Goal: Task Accomplishment & Management: Use online tool/utility

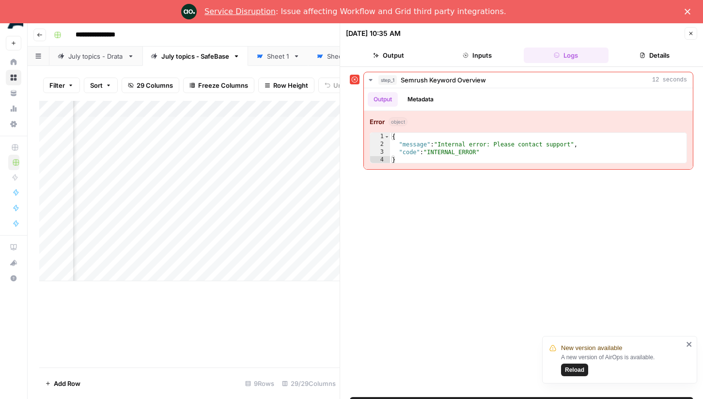
scroll to position [0, 282]
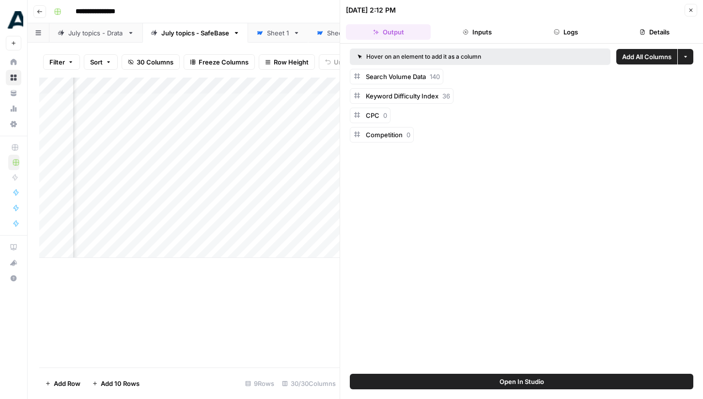
click at [685, 5] on button "Close" at bounding box center [690, 10] width 13 height 13
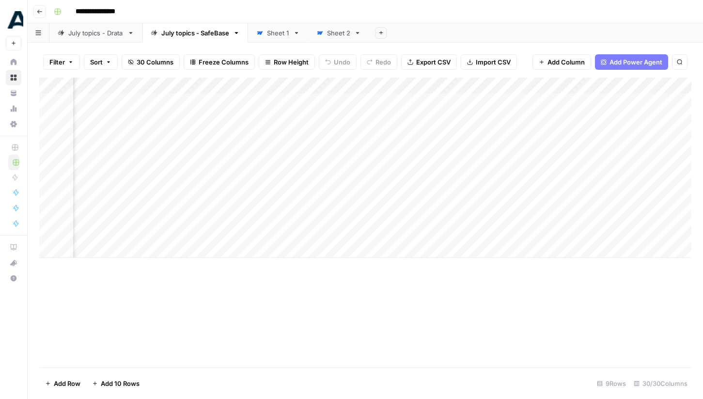
scroll to position [0, 745]
click at [260, 231] on div "Add Column" at bounding box center [365, 167] width 652 height 180
click at [288, 234] on div "Add Column" at bounding box center [365, 167] width 652 height 180
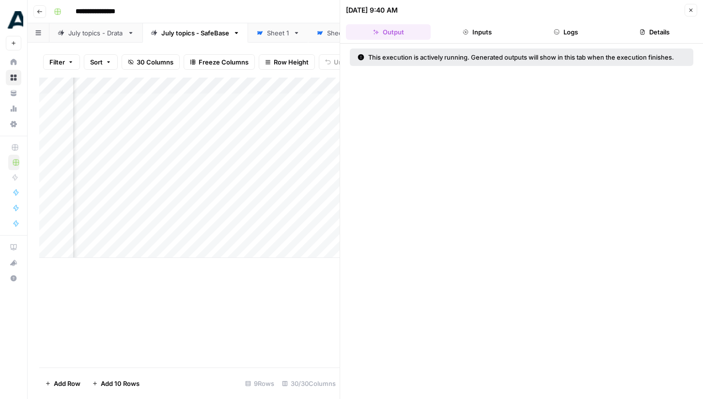
click at [691, 10] on icon "button" at bounding box center [690, 10] width 3 height 3
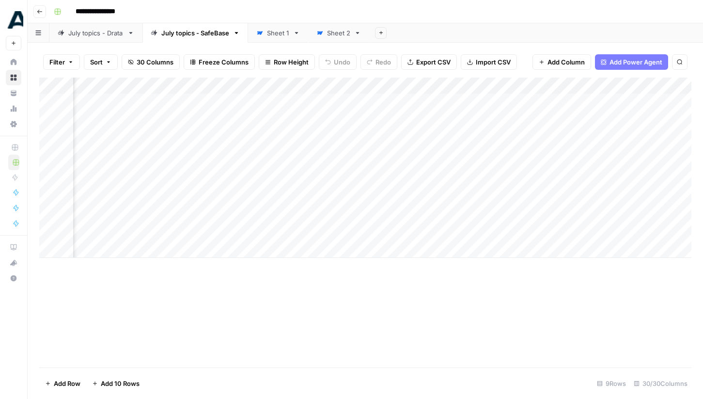
click at [281, 234] on div "Add Column" at bounding box center [365, 167] width 652 height 180
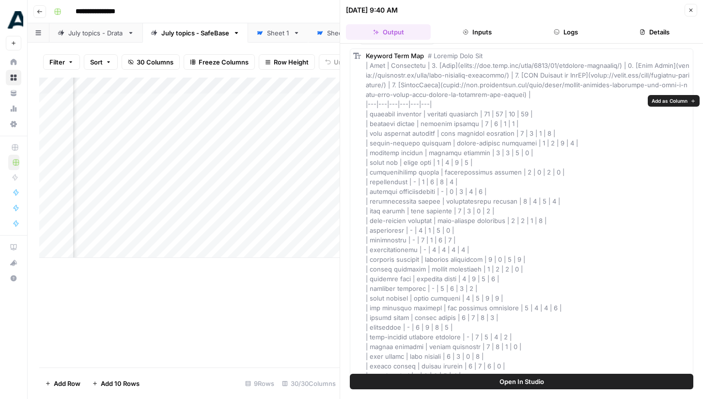
scroll to position [64, 0]
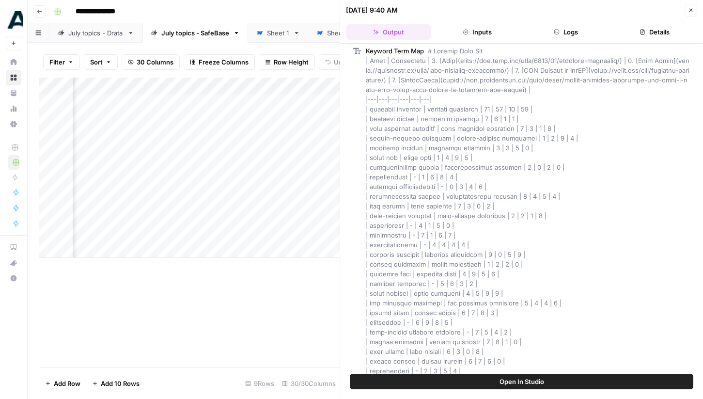
click at [686, 13] on button "Close" at bounding box center [690, 10] width 13 height 13
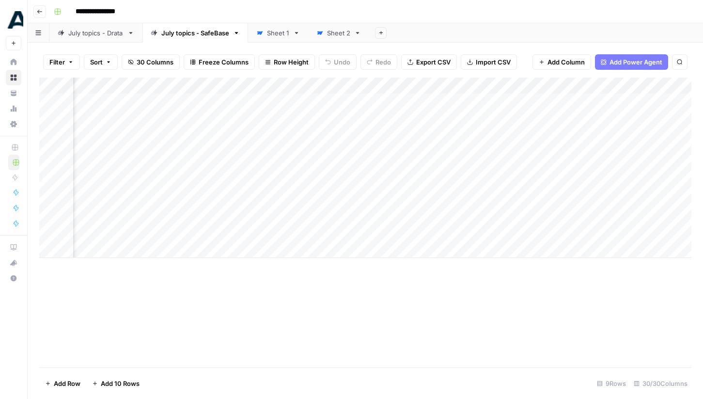
scroll to position [0, 1011]
click at [428, 233] on div "Add Column" at bounding box center [365, 167] width 652 height 180
click at [443, 224] on div "Add Column" at bounding box center [365, 167] width 652 height 180
click at [442, 231] on div "Add Column" at bounding box center [365, 167] width 652 height 180
click at [448, 230] on div "Add Column" at bounding box center [365, 167] width 652 height 180
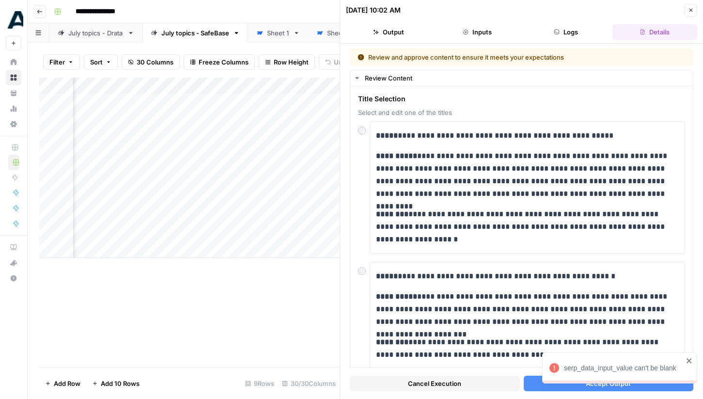
click at [688, 359] on icon "close" at bounding box center [688, 360] width 5 height 5
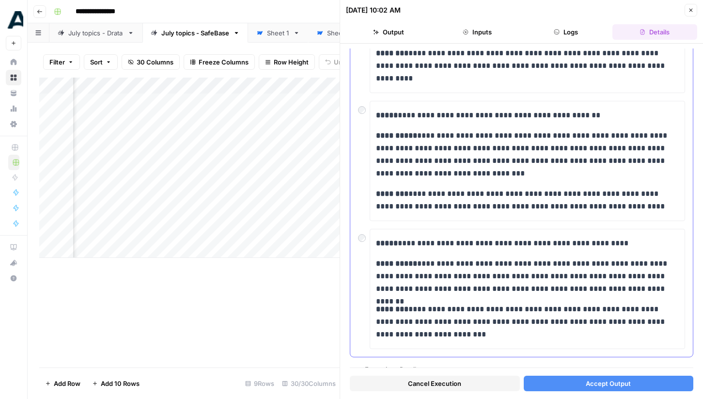
scroll to position [427, 0]
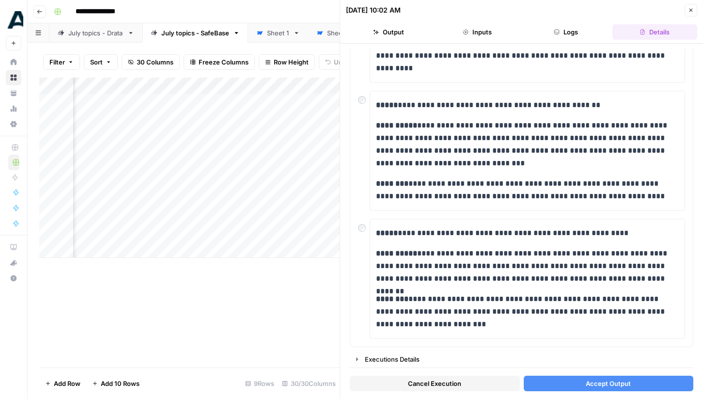
click at [607, 387] on span "Accept Output" at bounding box center [608, 383] width 45 height 10
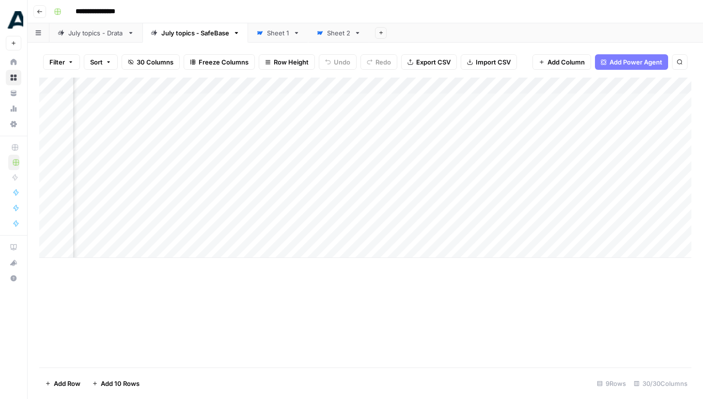
scroll to position [0, 1195]
click at [264, 232] on div "Add Column" at bounding box center [365, 167] width 652 height 180
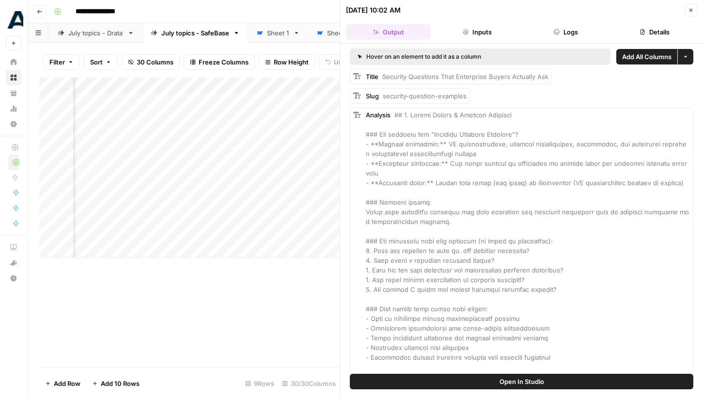
click at [691, 9] on icon "button" at bounding box center [691, 10] width 6 height 6
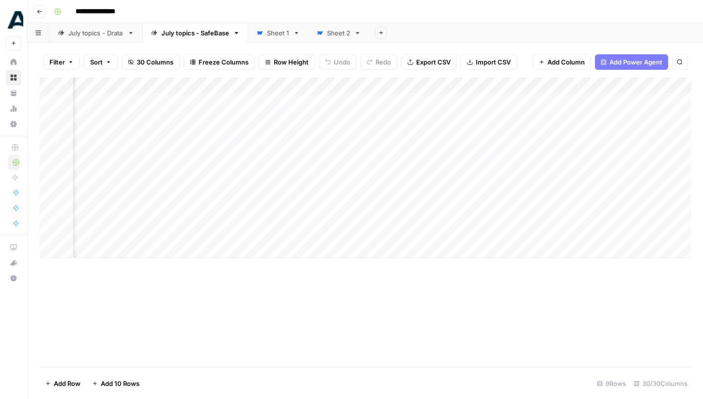
scroll to position [0, 1381]
click at [512, 233] on div "Add Column" at bounding box center [365, 167] width 652 height 180
click at [510, 234] on div "Add Column" at bounding box center [365, 167] width 652 height 180
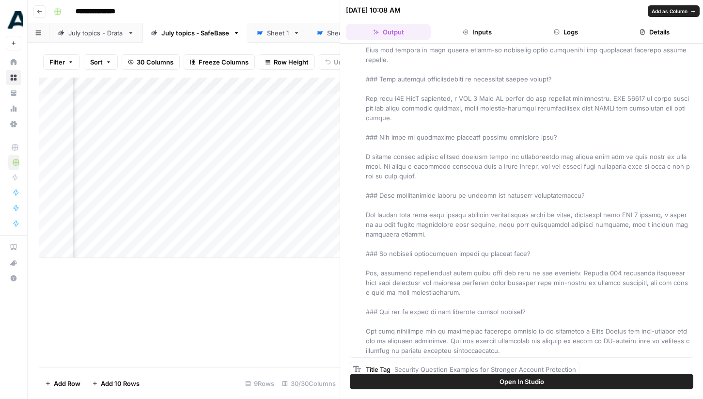
scroll to position [2145, 0]
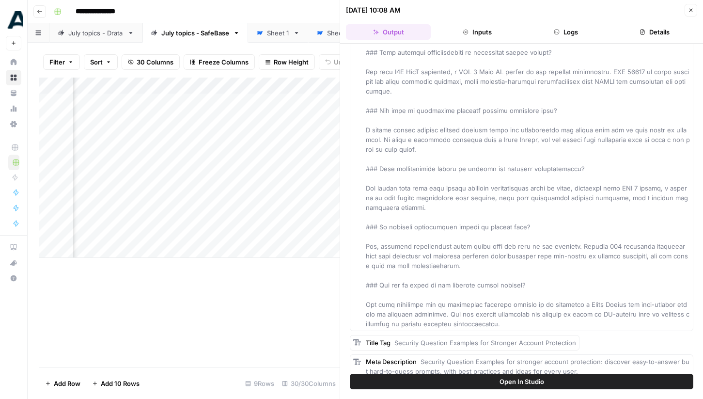
click at [479, 32] on button "Inputs" at bounding box center [476, 31] width 85 height 15
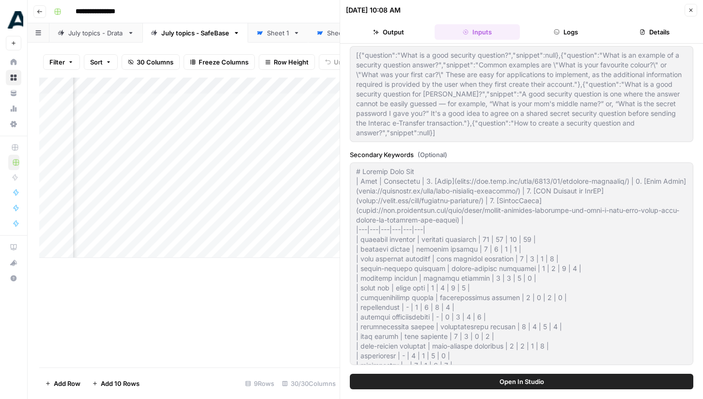
scroll to position [573, 0]
type input "SafeBase"
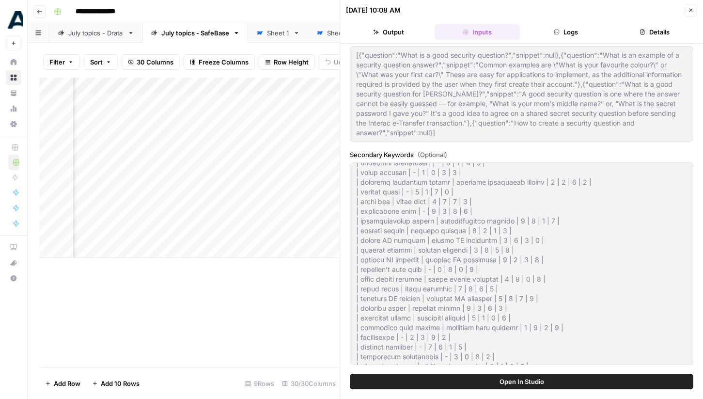
scroll to position [862, 0]
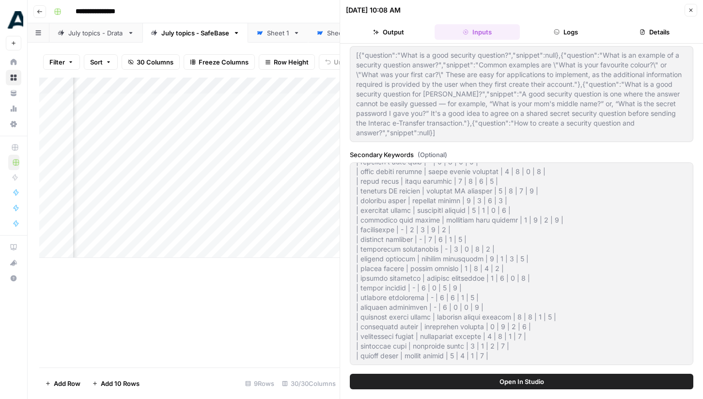
click at [555, 34] on icon "button" at bounding box center [557, 32] width 6 height 6
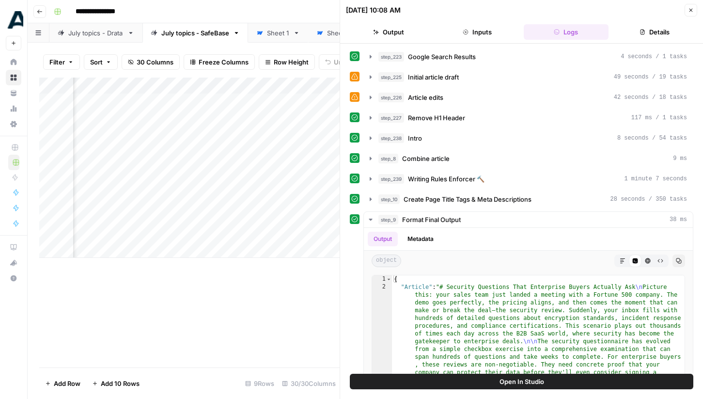
click at [656, 33] on button "Details" at bounding box center [654, 31] width 85 height 15
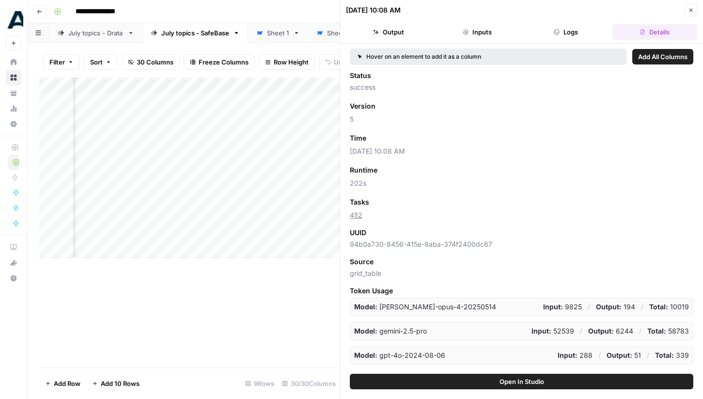
click at [402, 32] on button "Output" at bounding box center [388, 31] width 85 height 15
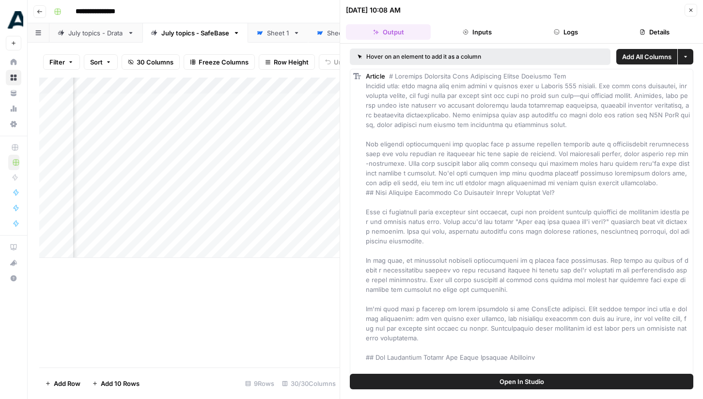
click at [549, 379] on button "Open In Studio" at bounding box center [521, 380] width 343 height 15
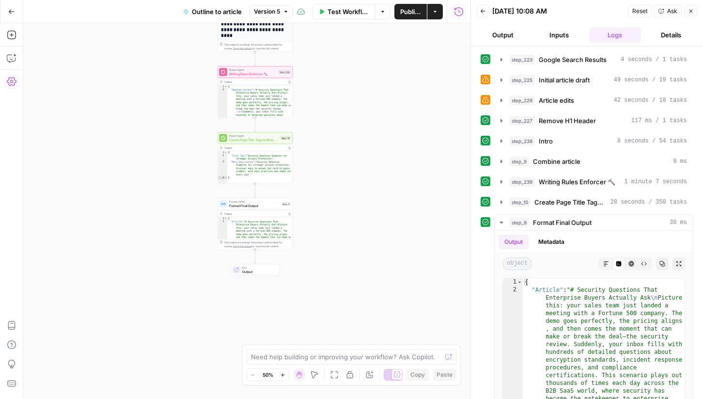
click at [481, 9] on icon "button" at bounding box center [483, 11] width 6 height 6
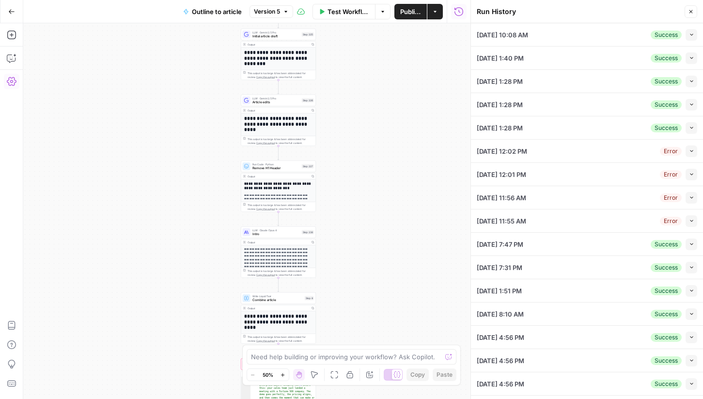
click at [384, 17] on button "Options" at bounding box center [382, 11] width 15 height 15
click at [430, 13] on button "Actions" at bounding box center [434, 11] width 15 height 15
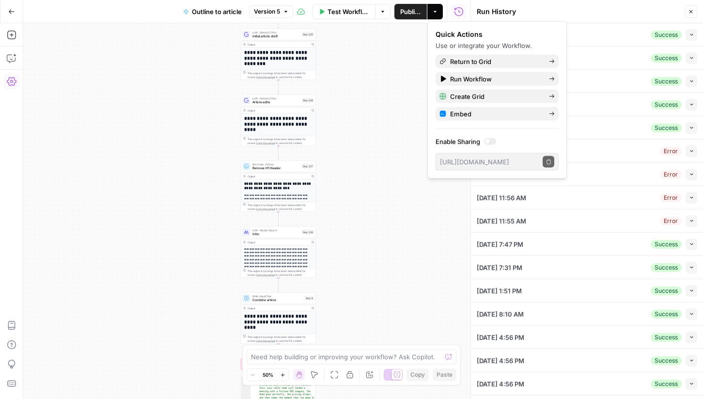
click at [430, 13] on button "Actions" at bounding box center [434, 11] width 15 height 15
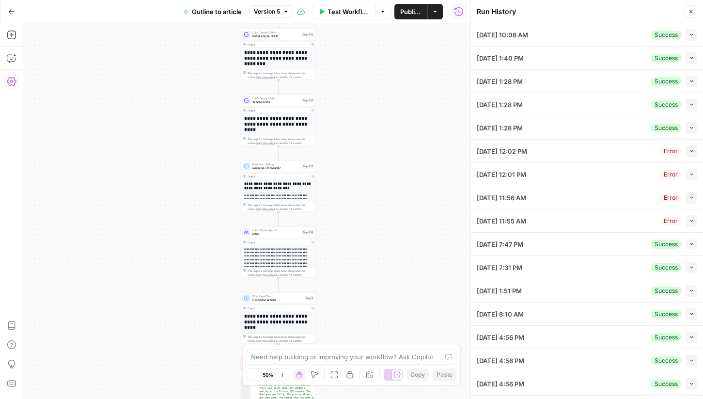
click at [282, 13] on button "Version 5" at bounding box center [271, 11] width 44 height 13
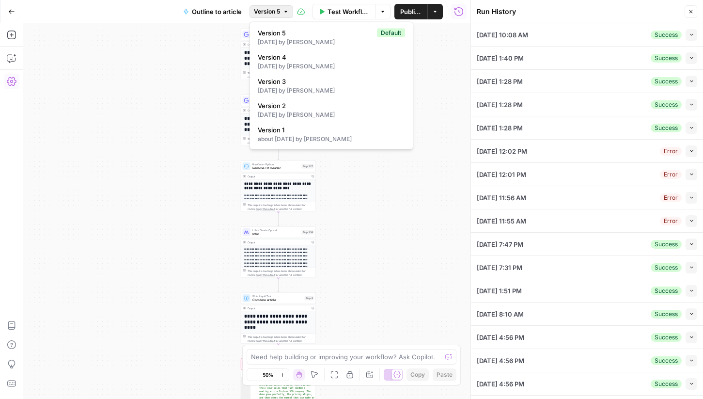
click at [282, 13] on button "Version 5" at bounding box center [271, 11] width 44 height 13
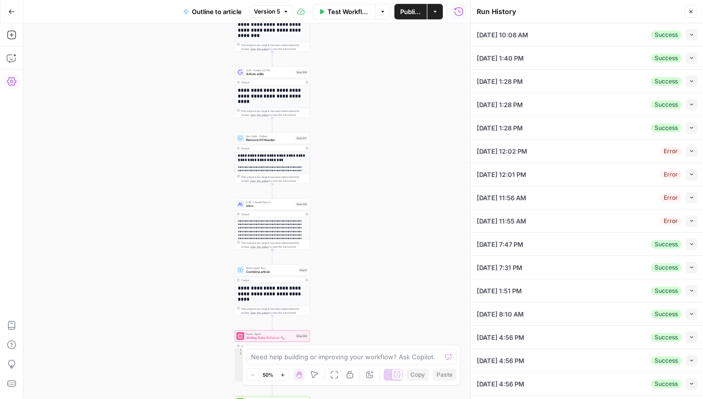
click at [691, 10] on icon "button" at bounding box center [691, 12] width 6 height 6
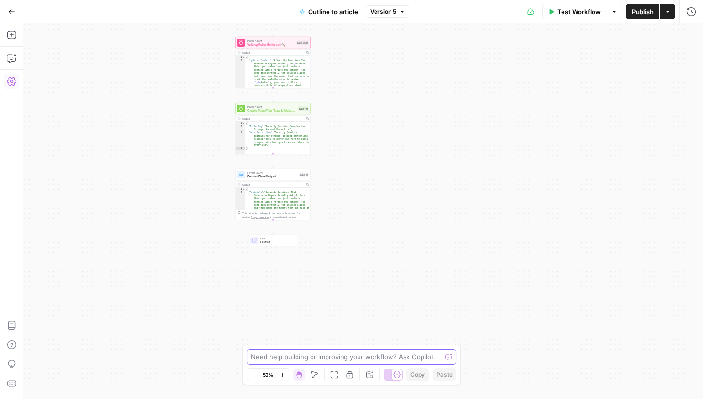
click at [351, 357] on textarea at bounding box center [346, 357] width 191 height 10
click at [363, 361] on div "Annotate Workflow" at bounding box center [369, 356] width 63 height 16
click at [413, 357] on textarea "Can you tie this back to the Safebase solution?" at bounding box center [342, 357] width 182 height 10
click at [364, 357] on textarea "Can you tie this back to the Safebase solution?" at bounding box center [342, 357] width 182 height 10
type textarea "Can you tie this back to the Safebase Trust Centersolution?"
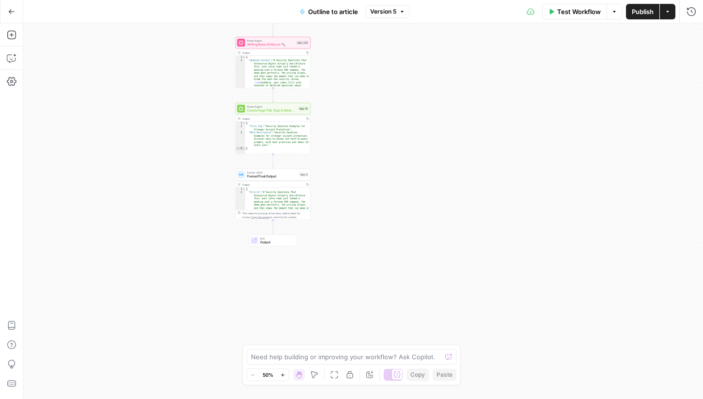
click at [403, 17] on button "Version 5" at bounding box center [388, 11] width 44 height 13
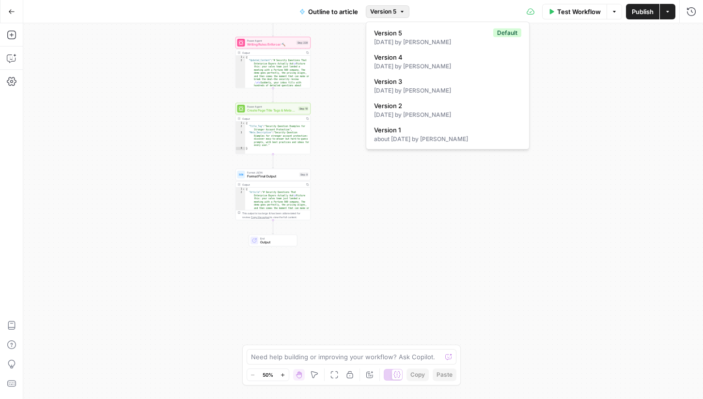
click at [612, 77] on div "**********" at bounding box center [363, 210] width 680 height 375
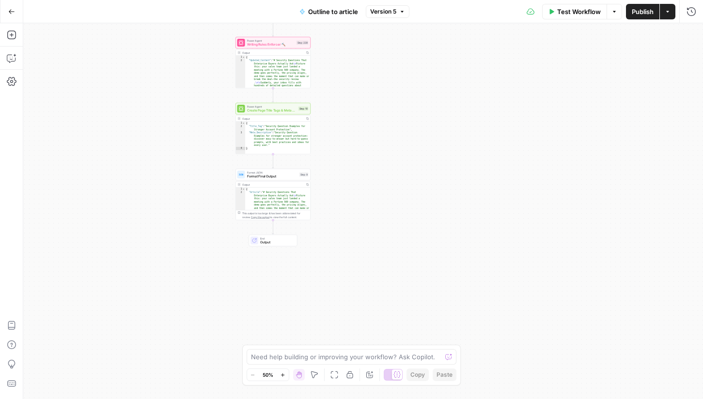
click at [8, 10] on icon "button" at bounding box center [11, 11] width 7 height 7
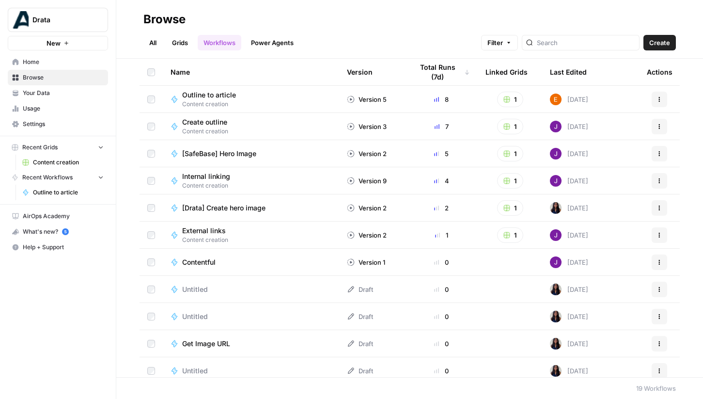
click at [182, 45] on link "Grids" at bounding box center [180, 42] width 28 height 15
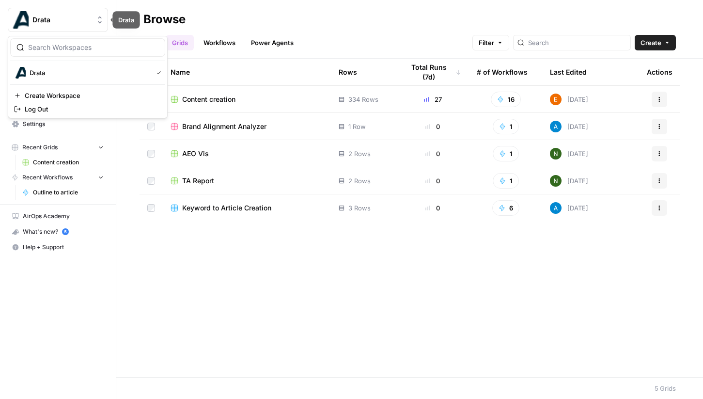
click at [75, 15] on span "Drata" at bounding box center [61, 20] width 59 height 10
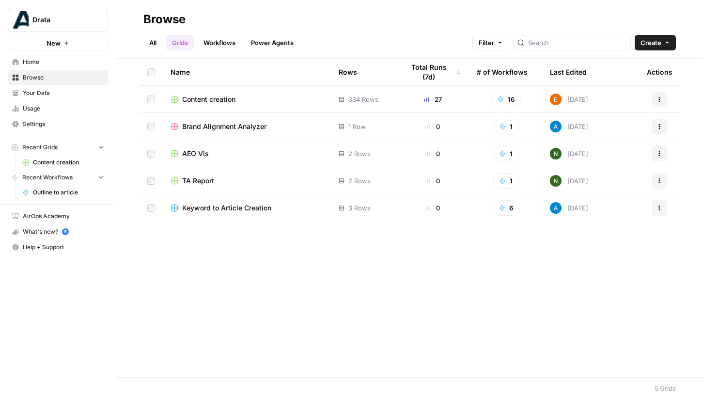
click at [75, 15] on span "Drata" at bounding box center [61, 20] width 59 height 10
click at [72, 161] on span "Content creation" at bounding box center [68, 162] width 71 height 9
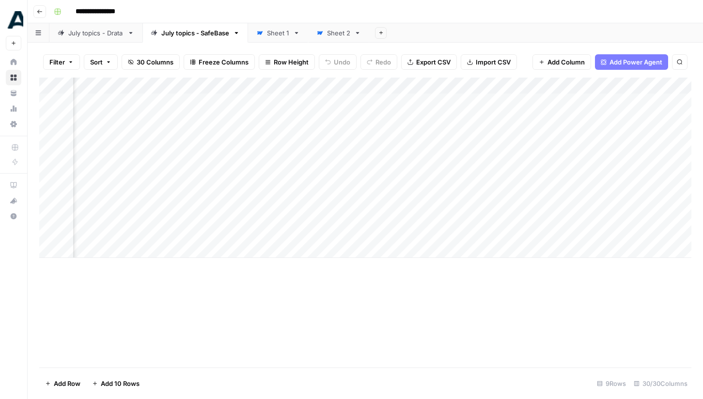
scroll to position [0, 1899]
click at [348, 235] on div "Add Column" at bounding box center [365, 167] width 652 height 180
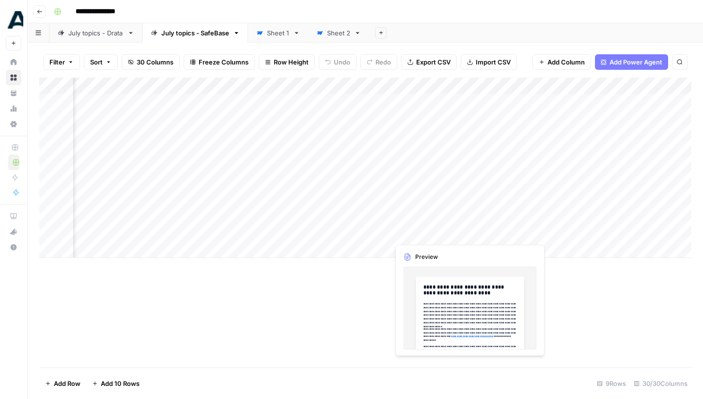
click at [438, 234] on div "Add Column" at bounding box center [365, 167] width 652 height 180
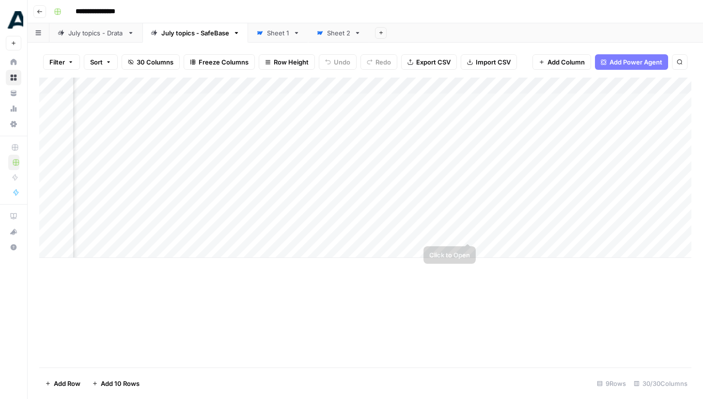
click at [468, 233] on div "Add Column" at bounding box center [365, 167] width 652 height 180
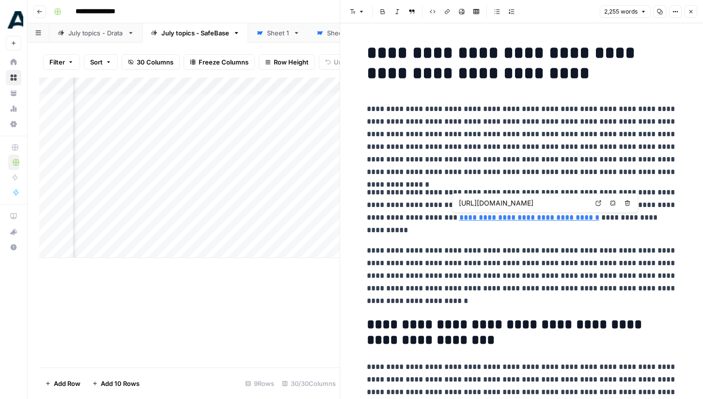
click at [526, 204] on input "https://safebase.io/blog/a-brief-overview-of-standardized-security-questionnair…" at bounding box center [523, 203] width 129 height 10
click at [597, 199] on body "**********" at bounding box center [351, 199] width 703 height 399
click at [575, 202] on input "https://safebase.io/blog/a-brief-overview-of-standardized-security-questionnair…" at bounding box center [523, 203] width 129 height 10
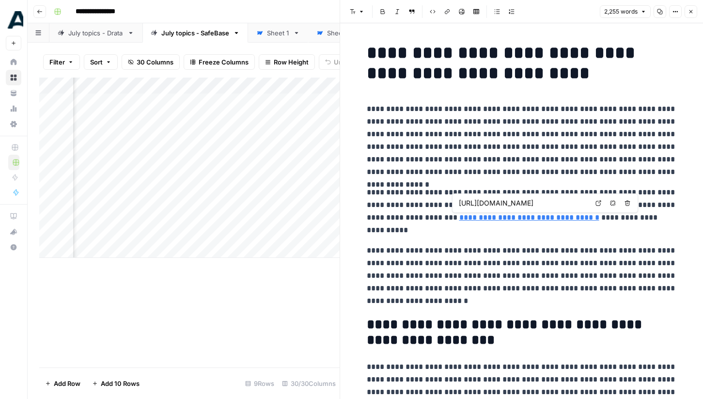
scroll to position [0, 137]
drag, startPoint x: 553, startPoint y: 205, endPoint x: 593, endPoint y: 205, distance: 40.7
click at [593, 205] on div "https://safebase.io/blog/a-brief-overview-of-standardized-security-questionnair…" at bounding box center [545, 202] width 186 height 19
click at [587, 230] on p "**********" at bounding box center [522, 211] width 310 height 50
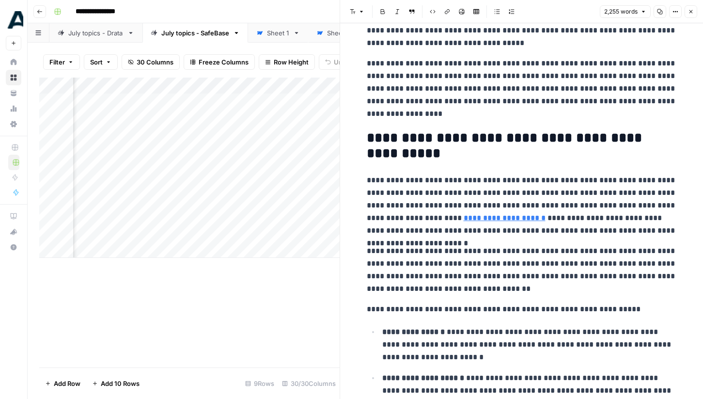
scroll to position [448, 0]
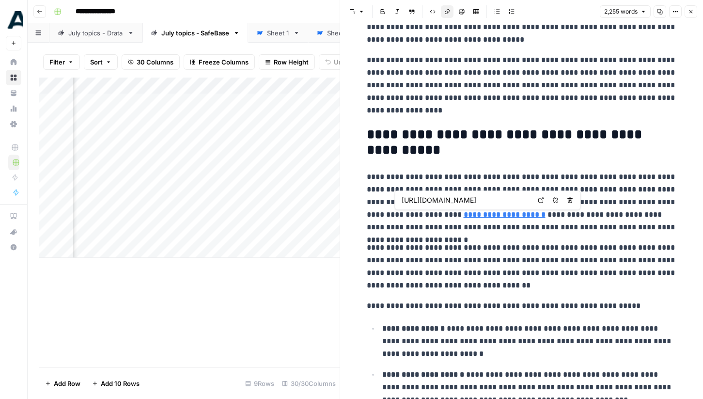
click at [463, 213] on link "**********" at bounding box center [504, 214] width 82 height 7
drag, startPoint x: 484, startPoint y: 199, endPoint x: 535, endPoint y: 198, distance: 50.9
click at [535, 198] on div "https://safebase.io/blog/evolution-of-cybersecurity-threats Open in a new tab R…" at bounding box center [488, 199] width 186 height 19
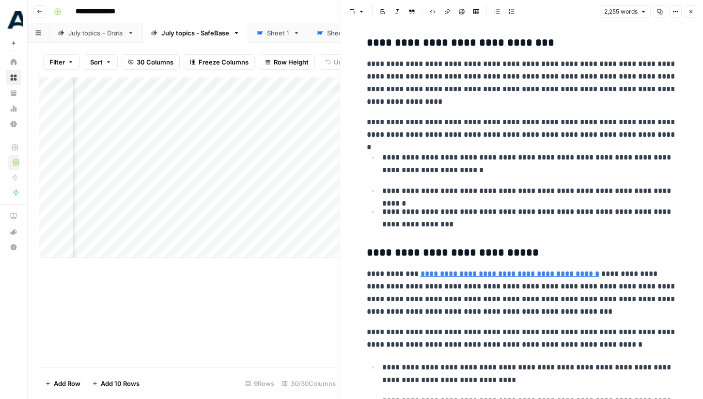
scroll to position [1029, 0]
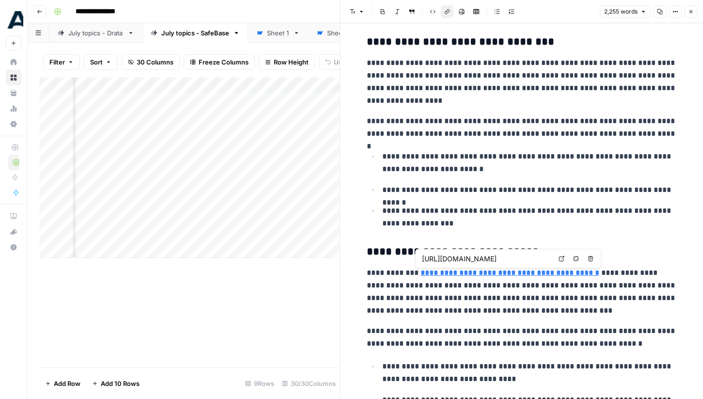
click at [519, 276] on link "**********" at bounding box center [509, 272] width 179 height 7
click at [522, 261] on input "https://safebase.io/blog/the-role-of-encryption-in-information-security-how-enc…" at bounding box center [486, 259] width 129 height 10
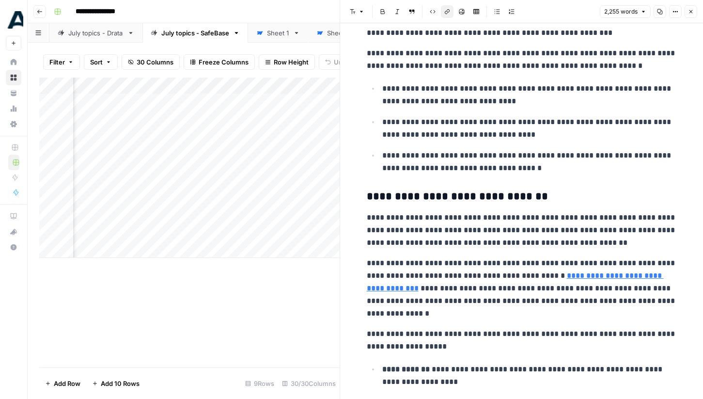
scroll to position [1307, 0]
click at [577, 276] on link "**********" at bounding box center [515, 281] width 297 height 20
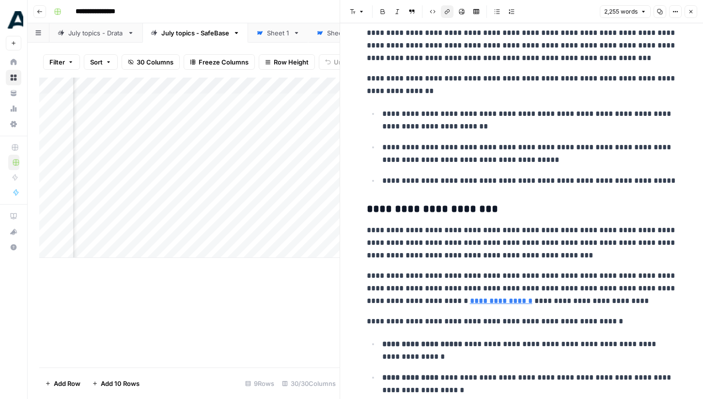
scroll to position [1952, 0]
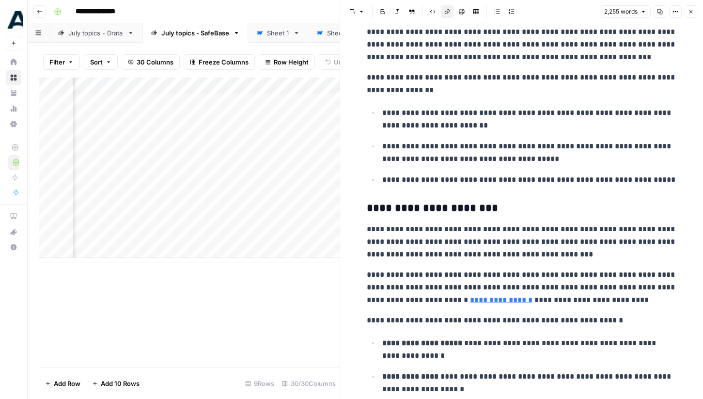
click at [483, 308] on div "**********" at bounding box center [522, 40] width 322 height 3908
click at [486, 302] on link "**********" at bounding box center [501, 299] width 62 height 7
click at [509, 282] on input "https://safebase.io/blog/security-culture-the-basis-of-an-organizations-interna…" at bounding box center [512, 286] width 129 height 10
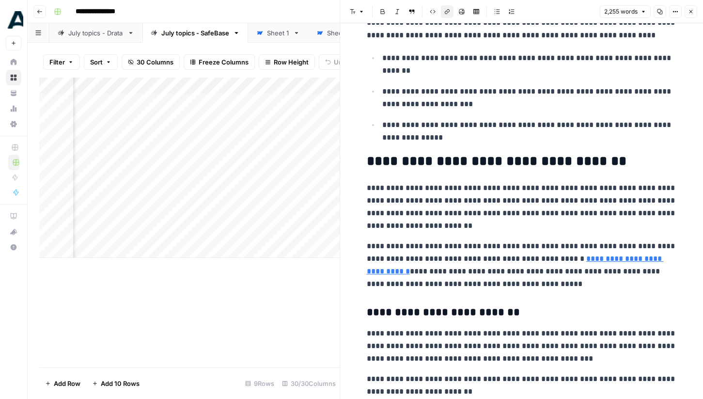
scroll to position [2478, 0]
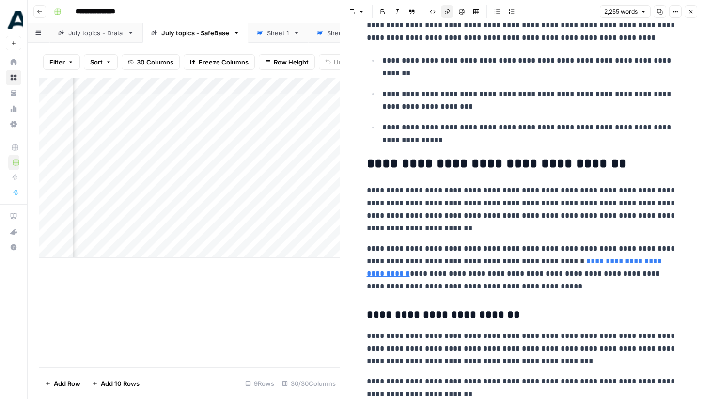
click at [591, 260] on link "**********" at bounding box center [515, 267] width 297 height 20
click at [580, 247] on input "https://safebase.io/blog/6-privacy-faqs-for-security-teams" at bounding box center [549, 247] width 129 height 10
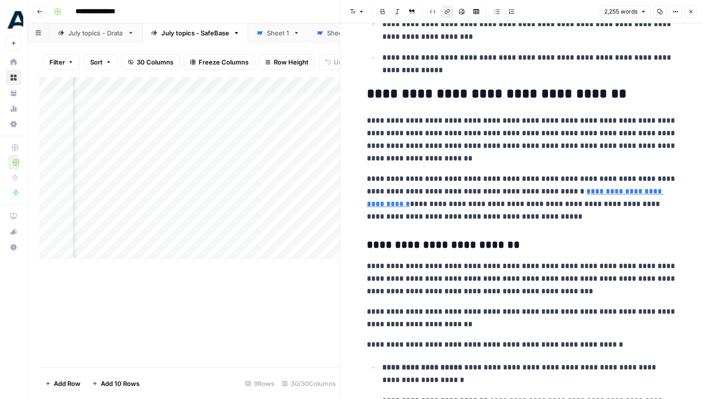
scroll to position [2627, 0]
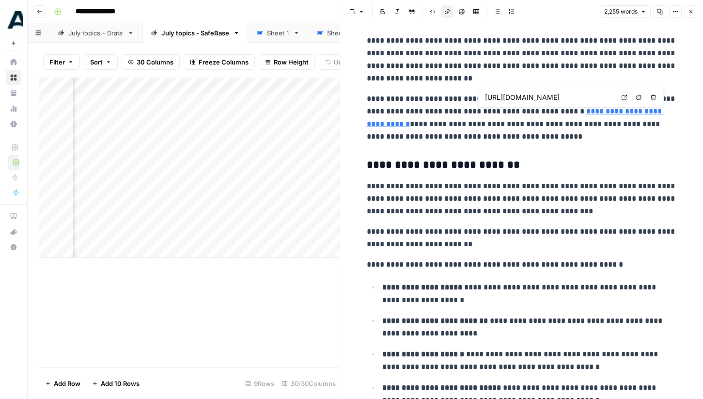
click at [606, 113] on link "**********" at bounding box center [515, 118] width 297 height 20
click at [596, 100] on input "https://safebase.io/blog/6-privacy-faqs-for-security-teams" at bounding box center [549, 98] width 129 height 10
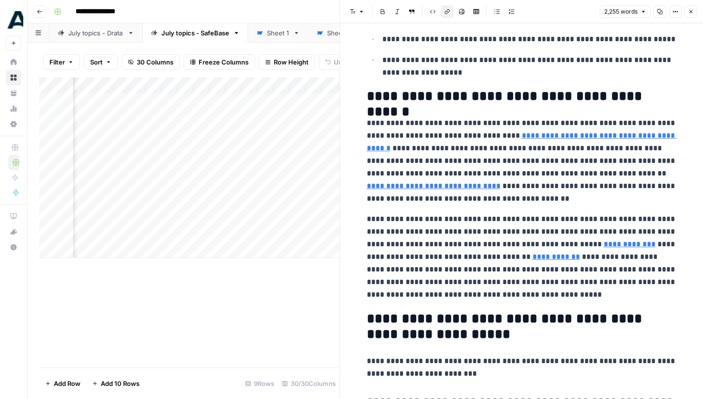
scroll to position [3170, 0]
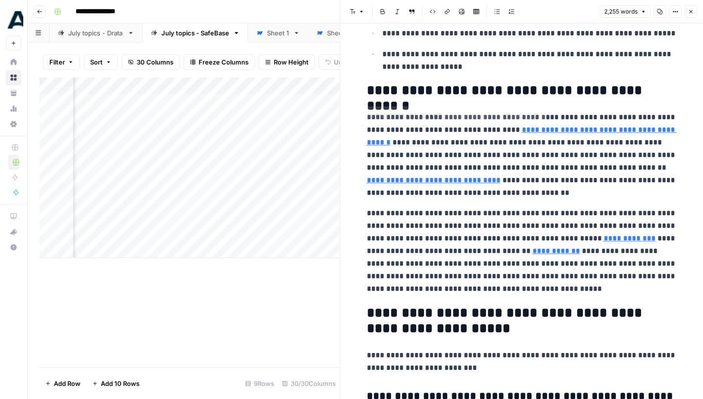
click at [543, 137] on p "**********" at bounding box center [522, 155] width 310 height 88
click at [544, 129] on link "**********" at bounding box center [522, 136] width 310 height 20
click at [526, 146] on p "**********" at bounding box center [522, 155] width 310 height 88
click at [632, 173] on p "**********" at bounding box center [522, 155] width 310 height 88
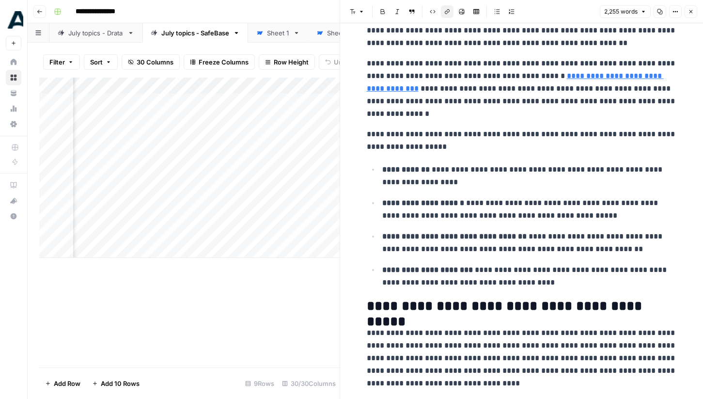
scroll to position [1505, 0]
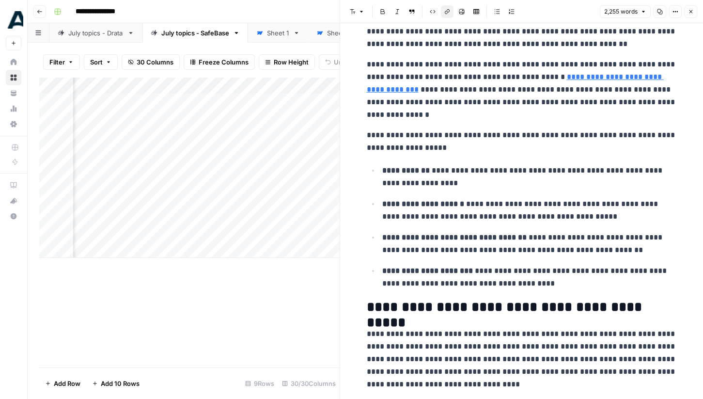
click at [245, 351] on div "Add Column" at bounding box center [189, 222] width 300 height 290
click at [278, 309] on div "Add Column" at bounding box center [189, 222] width 300 height 290
click at [692, 15] on button "Close" at bounding box center [690, 11] width 13 height 13
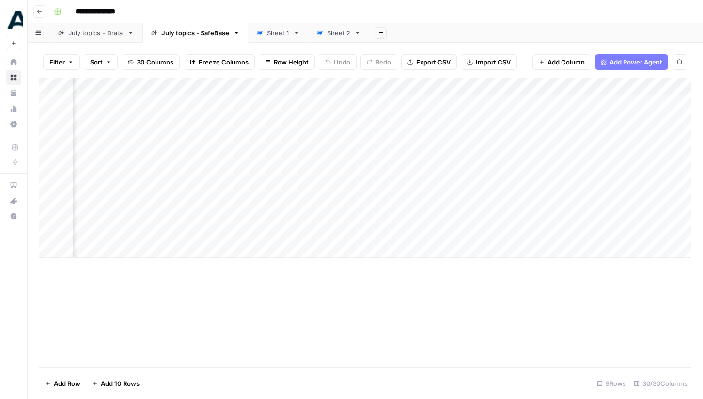
scroll to position [0, 707]
click at [297, 202] on div "Add Column" at bounding box center [365, 167] width 652 height 180
click at [365, 323] on div "Add Column" at bounding box center [365, 222] width 652 height 290
click at [125, 245] on div "Add Column" at bounding box center [365, 167] width 652 height 180
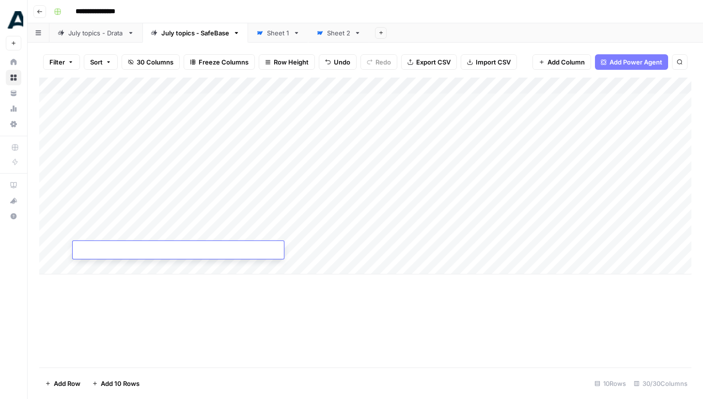
type textarea "**********"
click at [336, 248] on div "Add Column" at bounding box center [365, 175] width 652 height 197
click at [344, 248] on div "Add Column" at bounding box center [365, 175] width 652 height 197
click at [344, 248] on textarea at bounding box center [359, 251] width 155 height 14
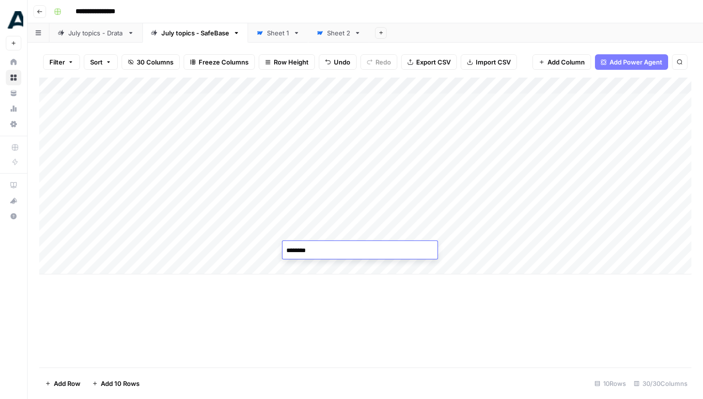
type textarea "*********"
click at [436, 248] on div "Add Column" at bounding box center [365, 175] width 652 height 197
click at [448, 82] on div "Add Column" at bounding box center [365, 175] width 652 height 197
click at [386, 303] on div "Add Column" at bounding box center [365, 222] width 652 height 290
click at [409, 249] on div "Add Column" at bounding box center [365, 175] width 652 height 197
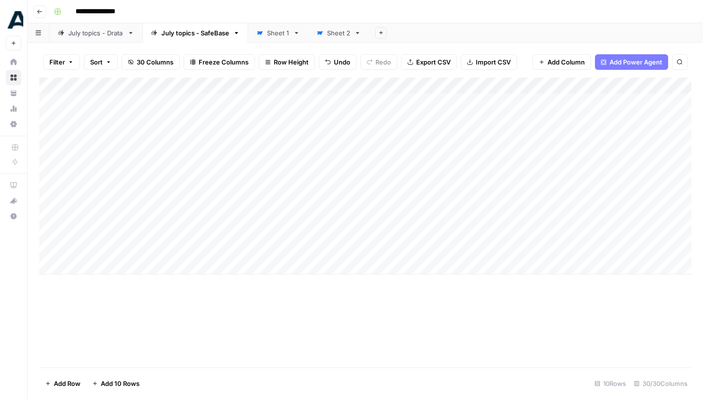
click at [456, 256] on div "Add Column" at bounding box center [365, 175] width 652 height 197
click at [433, 247] on div "Add Column" at bounding box center [365, 175] width 652 height 197
click at [433, 247] on textarea at bounding box center [447, 251] width 155 height 14
type textarea "*"
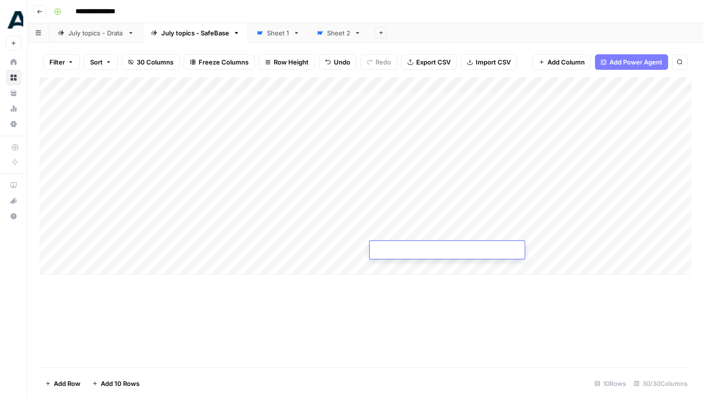
type textarea "*"
type textarea "**********"
click at [509, 251] on div "Add Column" at bounding box center [365, 175] width 652 height 197
type textarea "**********"
click at [616, 309] on div "Add Column" at bounding box center [365, 222] width 652 height 290
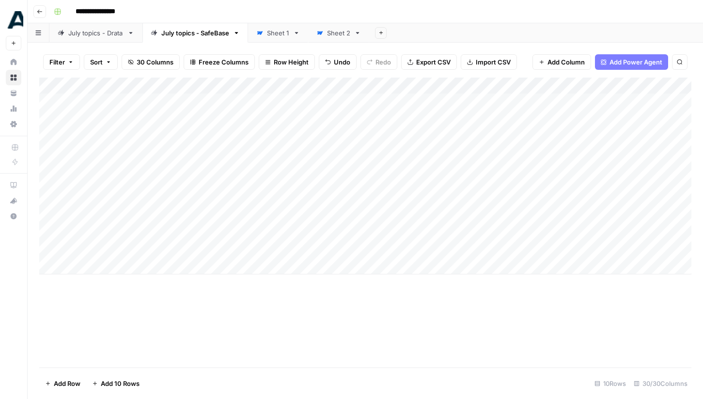
click at [581, 252] on div "Add Column" at bounding box center [365, 175] width 652 height 197
click at [398, 201] on div "Add Column" at bounding box center [365, 175] width 652 height 197
click at [429, 200] on div "Add Column" at bounding box center [365, 175] width 652 height 197
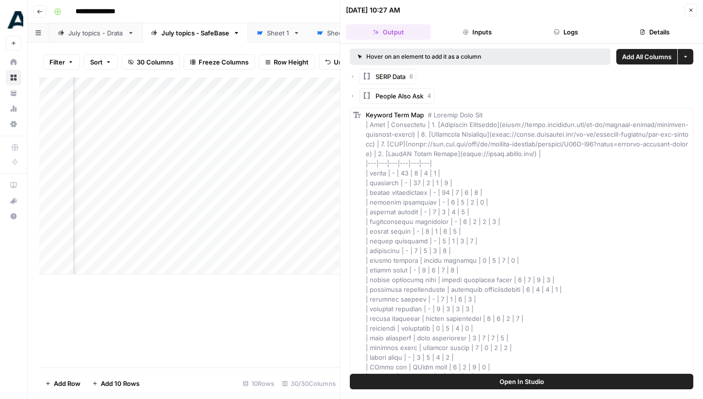
click at [468, 32] on icon "button" at bounding box center [466, 32] width 6 height 6
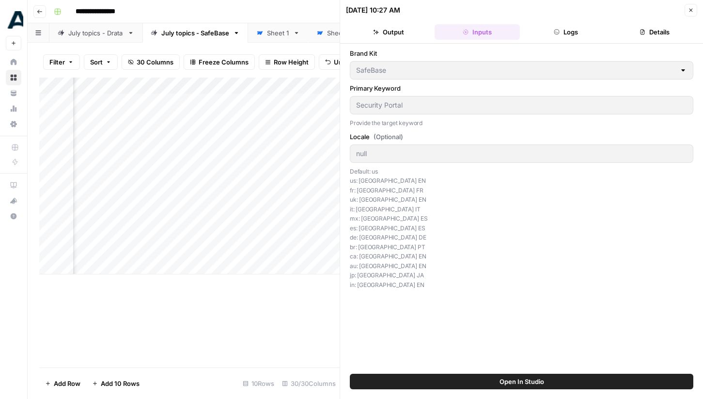
click at [689, 7] on icon "button" at bounding box center [691, 10] width 6 height 6
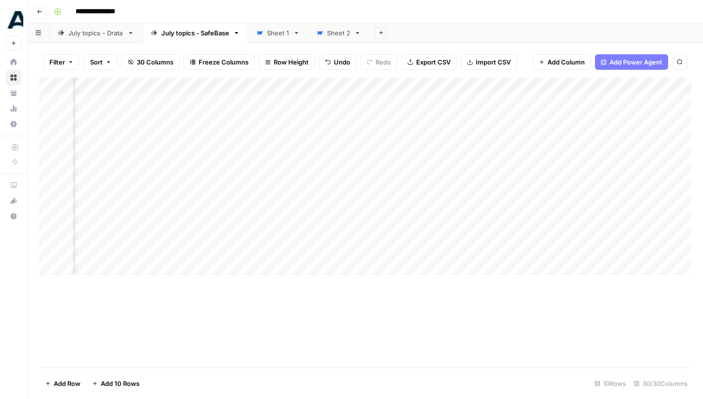
scroll to position [0, 304]
click at [271, 215] on div "Add Column" at bounding box center [365, 175] width 652 height 197
click at [308, 215] on div "Add Column" at bounding box center [365, 175] width 652 height 197
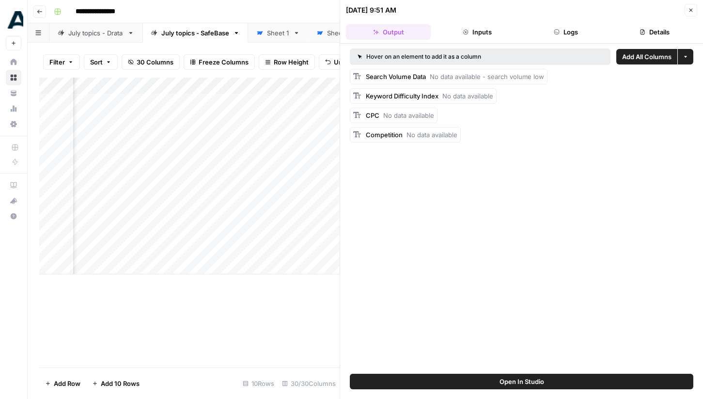
click at [690, 11] on icon "button" at bounding box center [690, 10] width 3 height 3
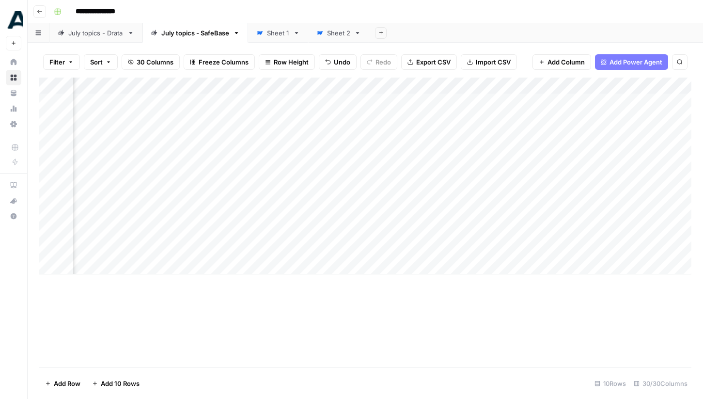
scroll to position [0, 949]
click at [512, 200] on div "Add Column" at bounding box center [365, 175] width 652 height 197
click at [510, 217] on div "Add Column" at bounding box center [365, 175] width 652 height 197
click at [689, 358] on icon "close" at bounding box center [689, 360] width 7 height 8
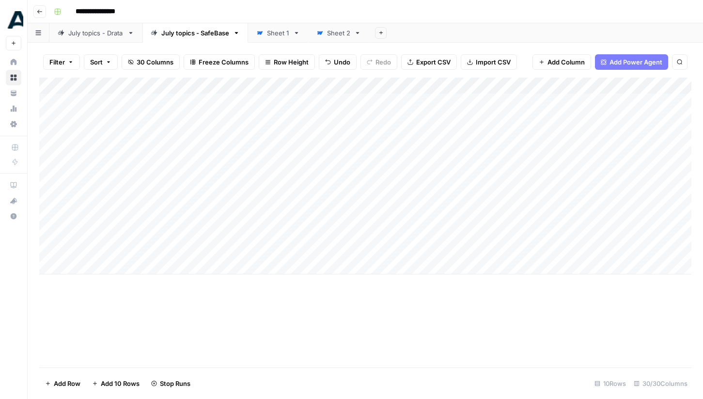
click at [223, 220] on div "Add Column" at bounding box center [365, 175] width 652 height 197
click at [210, 219] on div "Add Column" at bounding box center [365, 175] width 652 height 197
drag, startPoint x: 176, startPoint y: 217, endPoint x: 161, endPoint y: 217, distance: 15.0
click at [161, 217] on textarea "**********" at bounding box center [178, 218] width 211 height 14
type textarea "**********"
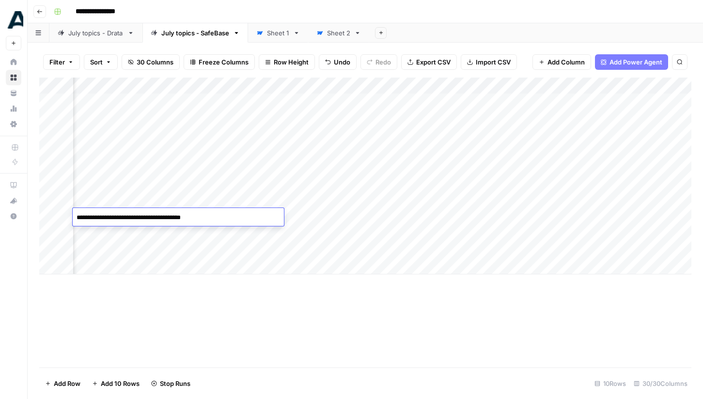
scroll to position [0, 132]
click at [437, 218] on div "Add Column" at bounding box center [365, 175] width 652 height 197
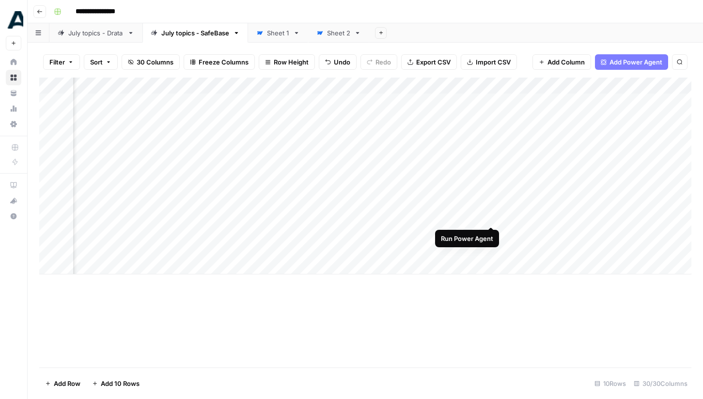
click at [492, 217] on div "Add Column" at bounding box center [365, 175] width 652 height 197
click at [340, 218] on div "Add Column" at bounding box center [365, 175] width 652 height 197
click at [349, 218] on div "Add Column" at bounding box center [365, 175] width 652 height 197
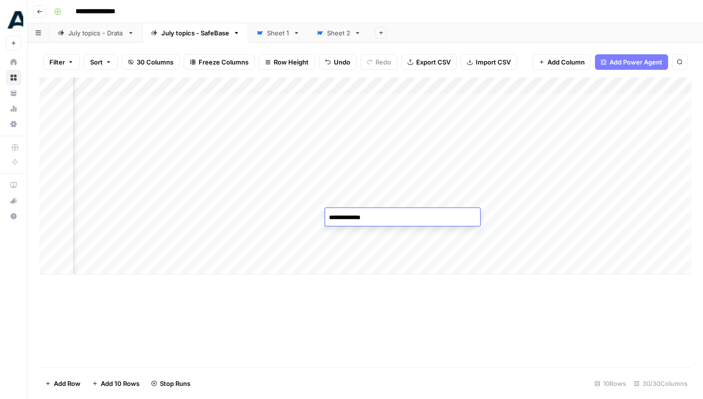
click at [349, 218] on textarea "**********" at bounding box center [402, 218] width 155 height 14
drag, startPoint x: 344, startPoint y: 218, endPoint x: 318, endPoint y: 221, distance: 26.9
click at [318, 221] on body "**********" at bounding box center [351, 199] width 703 height 399
type textarea "**********"
click at [406, 354] on div "Add Column" at bounding box center [365, 222] width 652 height 290
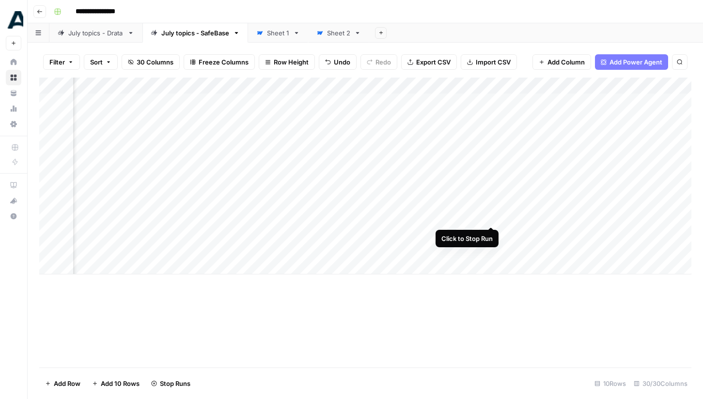
click at [493, 217] on div "Add Column" at bounding box center [365, 175] width 652 height 197
click at [475, 216] on div "Add Column" at bounding box center [365, 175] width 652 height 197
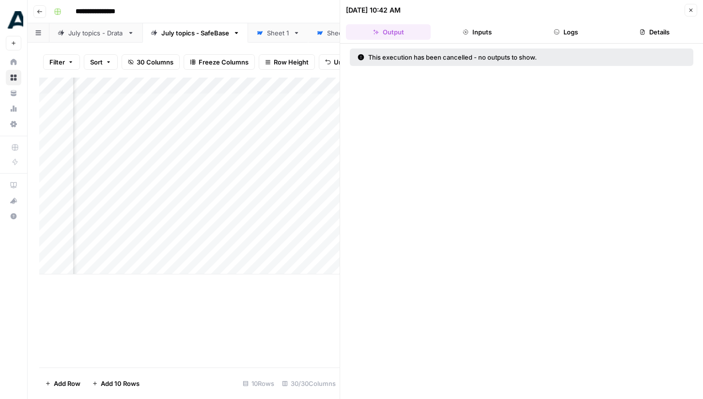
click at [685, 11] on button "Close" at bounding box center [690, 10] width 13 height 13
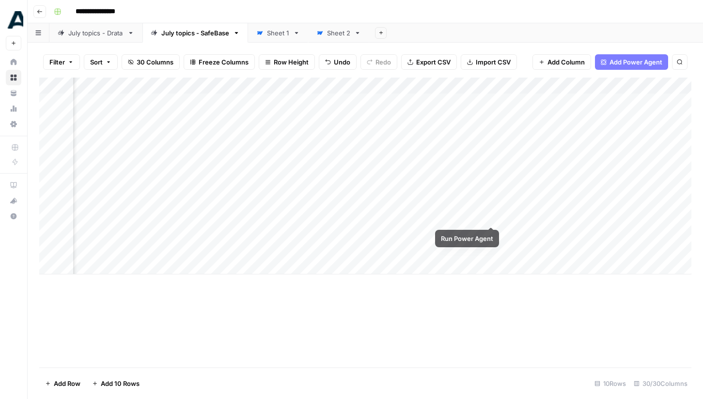
click at [490, 216] on div "Add Column" at bounding box center [365, 175] width 652 height 197
click at [244, 217] on div "Add Column" at bounding box center [365, 175] width 652 height 197
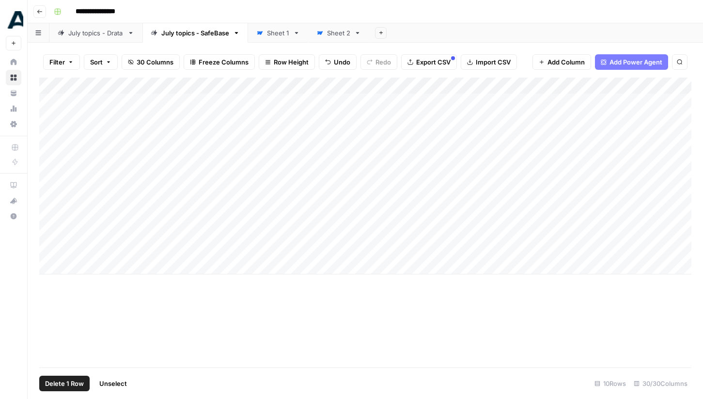
click at [50, 216] on div "Add Column" at bounding box center [365, 175] width 652 height 197
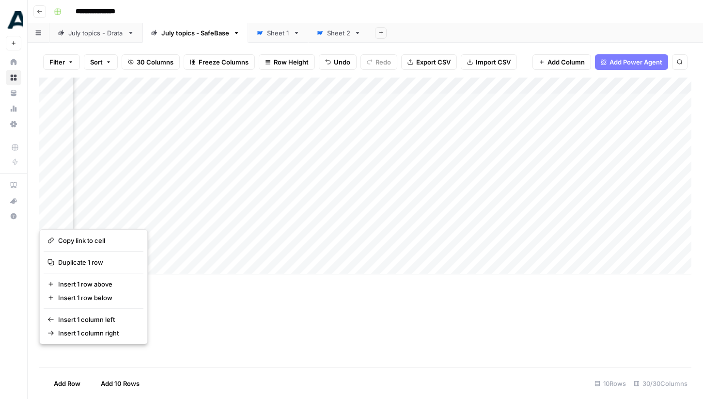
click at [339, 197] on div "Add Column" at bounding box center [365, 175] width 652 height 197
click at [377, 199] on div "Add Column" at bounding box center [365, 175] width 652 height 197
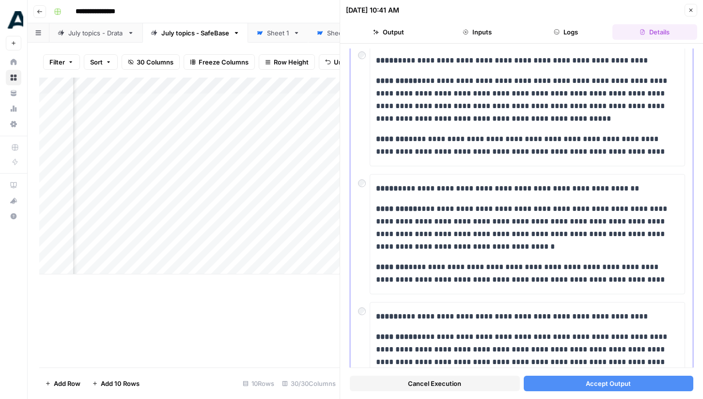
scroll to position [74, 0]
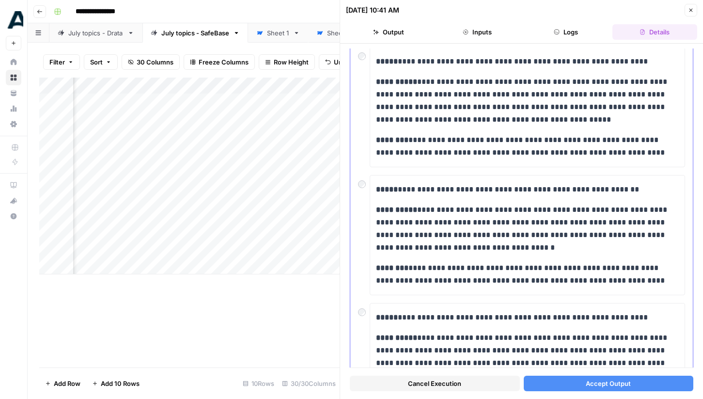
click at [362, 188] on div at bounding box center [364, 182] width 12 height 14
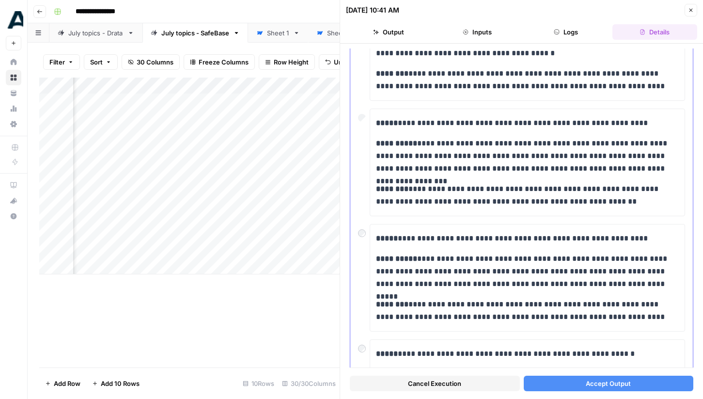
scroll to position [273, 0]
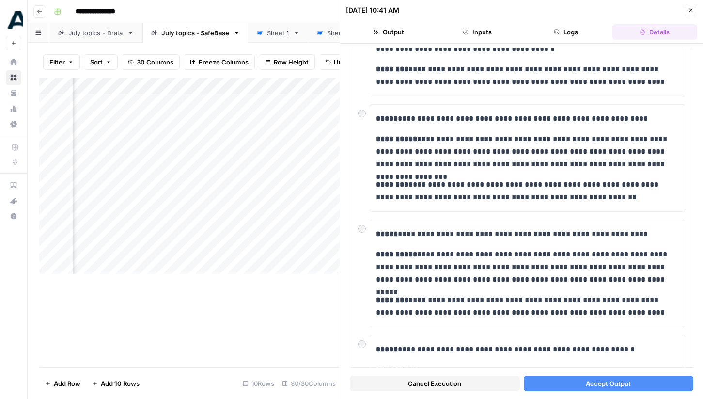
click at [592, 382] on span "Accept Output" at bounding box center [608, 383] width 45 height 10
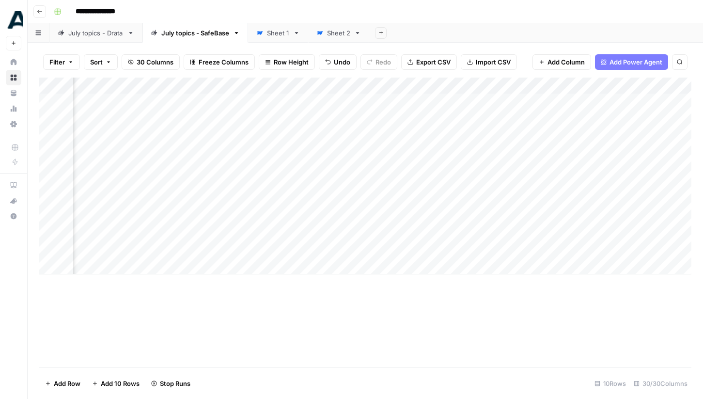
scroll to position [0, 959]
click at [502, 135] on div "Add Column" at bounding box center [365, 175] width 652 height 197
click at [536, 132] on div "Add Column" at bounding box center [365, 175] width 652 height 197
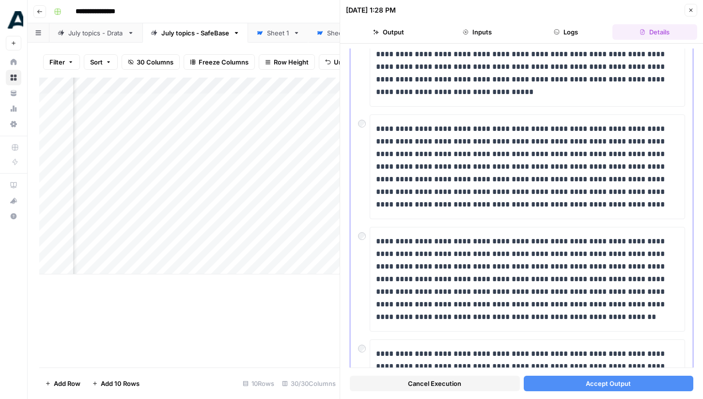
scroll to position [229, 0]
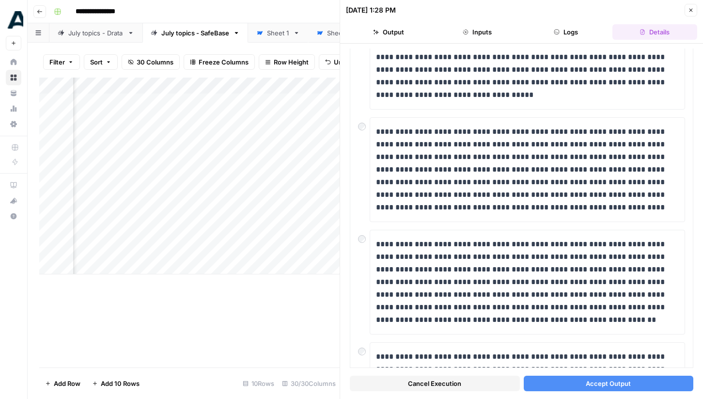
click at [691, 8] on icon "button" at bounding box center [691, 10] width 6 height 6
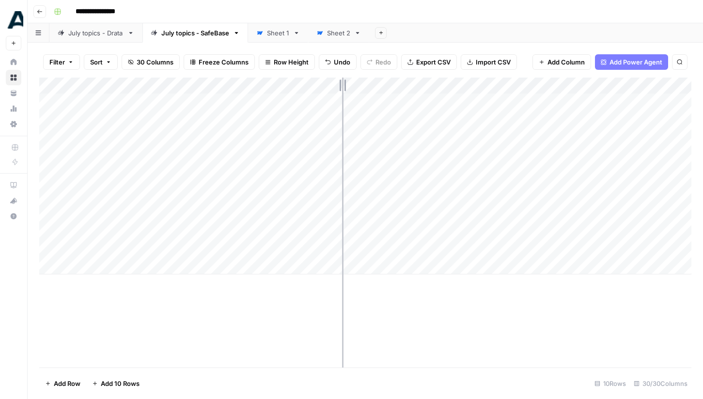
drag, startPoint x: 282, startPoint y: 84, endPoint x: 342, endPoint y: 88, distance: 59.7
click at [342, 88] on div "Add Column" at bounding box center [365, 175] width 652 height 197
drag, startPoint x: 341, startPoint y: 86, endPoint x: 313, endPoint y: 88, distance: 28.1
click at [313, 88] on div "Add Column" at bounding box center [365, 175] width 652 height 197
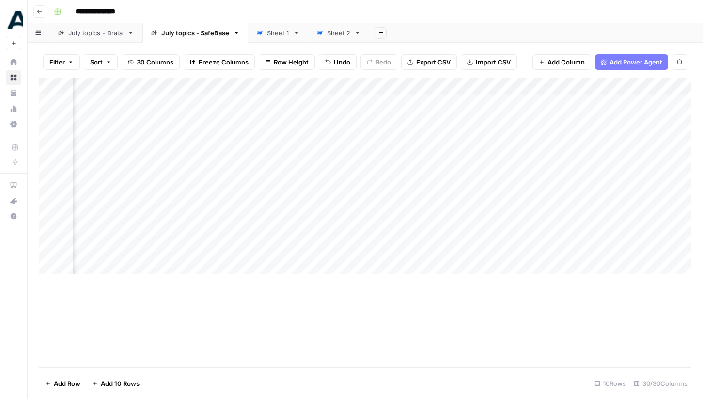
click at [202, 251] on div "Add Column" at bounding box center [365, 175] width 652 height 197
click at [51, 217] on div "Add Column" at bounding box center [365, 175] width 652 height 197
click at [75, 66] on button "Filter" at bounding box center [61, 61] width 37 height 15
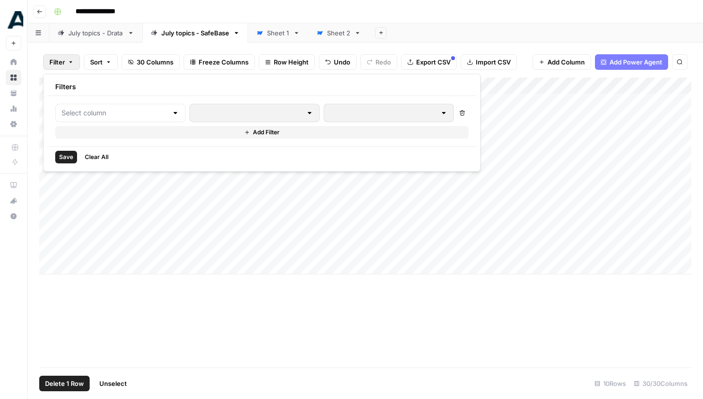
click at [75, 66] on button "Filter" at bounding box center [61, 61] width 37 height 15
click at [75, 387] on span "Delete 1 Row" at bounding box center [64, 383] width 39 height 10
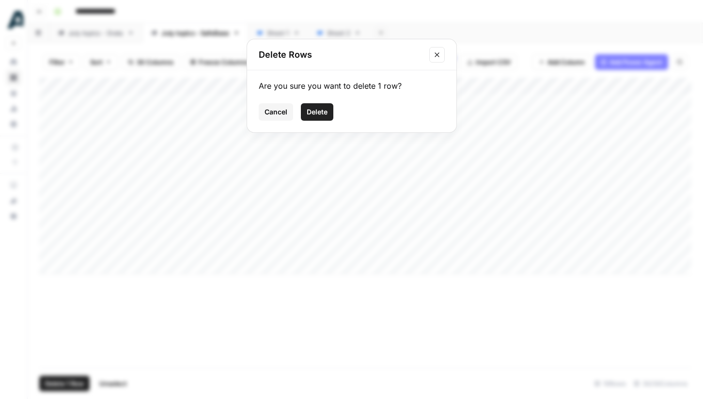
click at [311, 115] on span "Delete" at bounding box center [317, 112] width 21 height 10
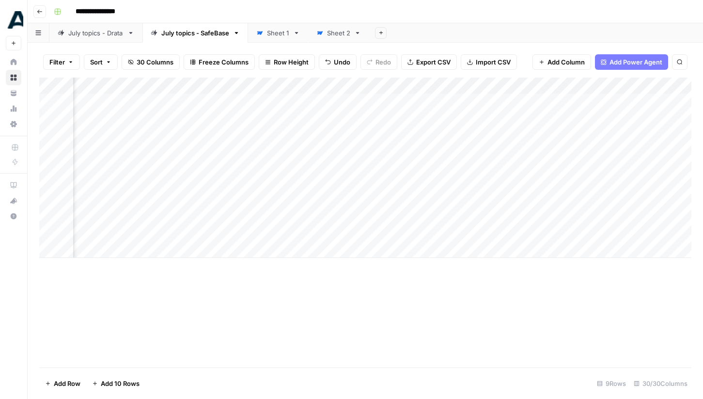
scroll to position [0, 874]
click at [169, 185] on div "Add Column" at bounding box center [365, 167] width 652 height 180
click at [229, 148] on div "Add Column" at bounding box center [365, 167] width 652 height 180
click at [288, 152] on div "Add Column" at bounding box center [365, 167] width 652 height 180
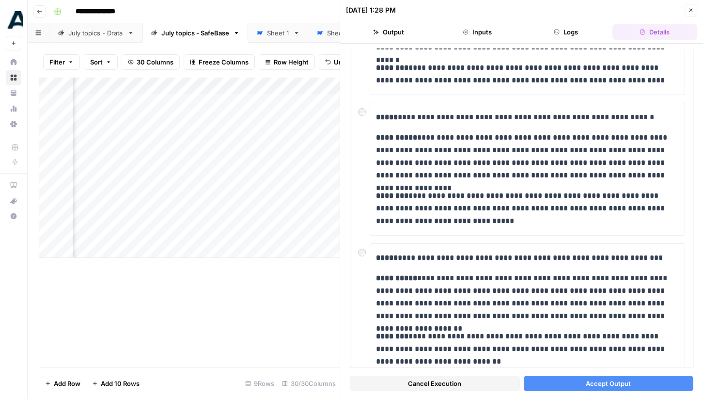
scroll to position [490, 0]
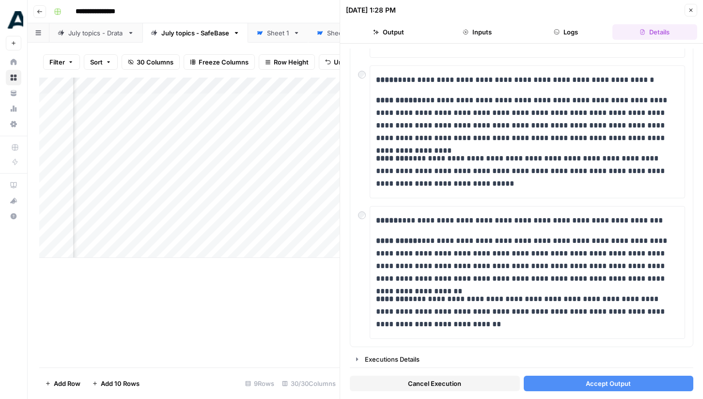
click at [596, 386] on span "Accept Output" at bounding box center [608, 383] width 45 height 10
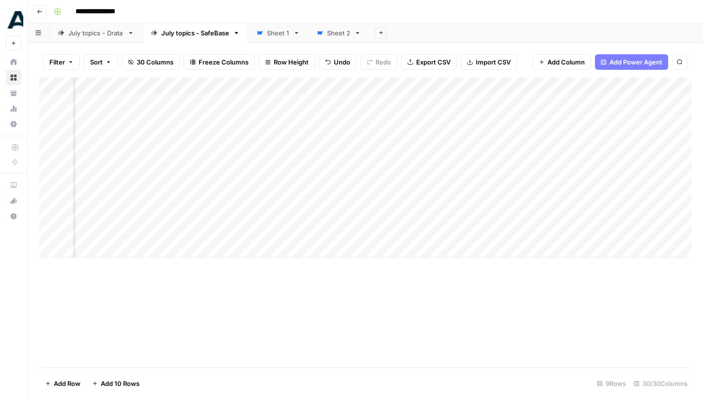
scroll to position [0, 811]
click at [263, 234] on div "Add Column" at bounding box center [365, 167] width 652 height 180
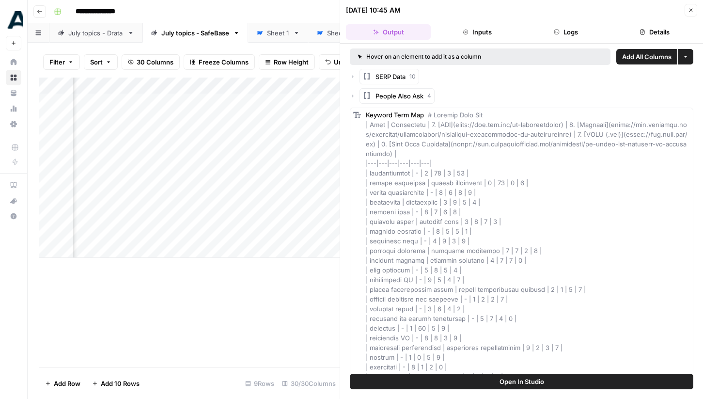
click at [690, 11] on icon "button" at bounding box center [691, 10] width 6 height 6
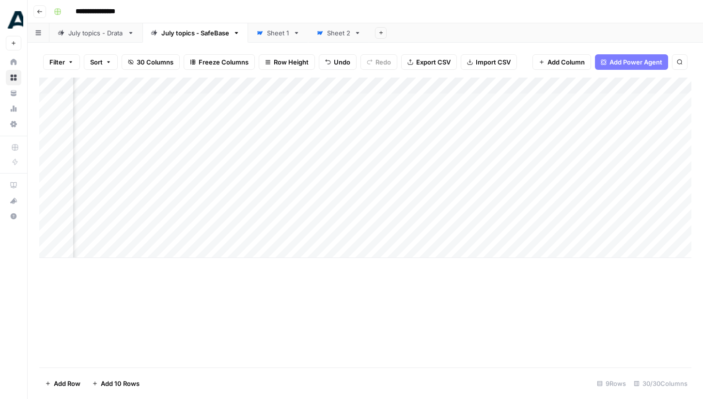
scroll to position [0, 1030]
click at [455, 235] on div "Add Column" at bounding box center [365, 167] width 652 height 180
click at [359, 166] on div "Add Column" at bounding box center [365, 167] width 652 height 180
